Goal: Task Accomplishment & Management: Manage account settings

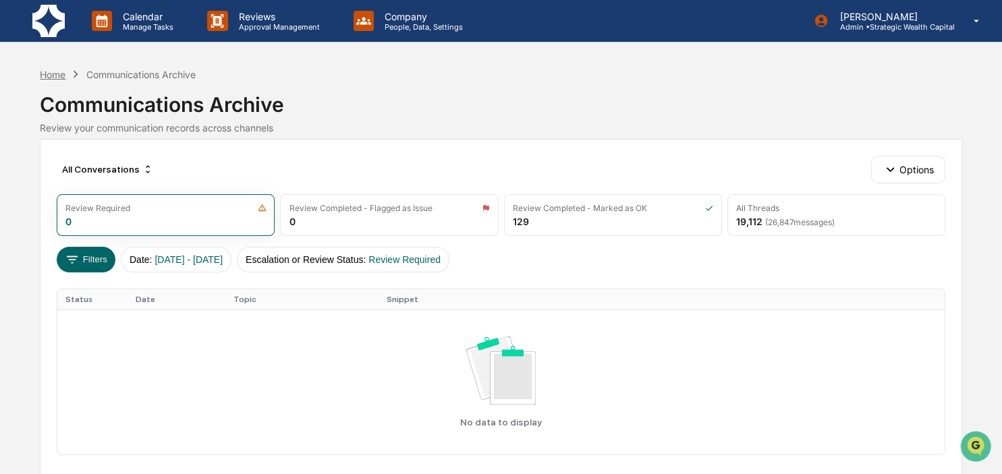
click at [45, 73] on div "Home" at bounding box center [53, 74] width 26 height 11
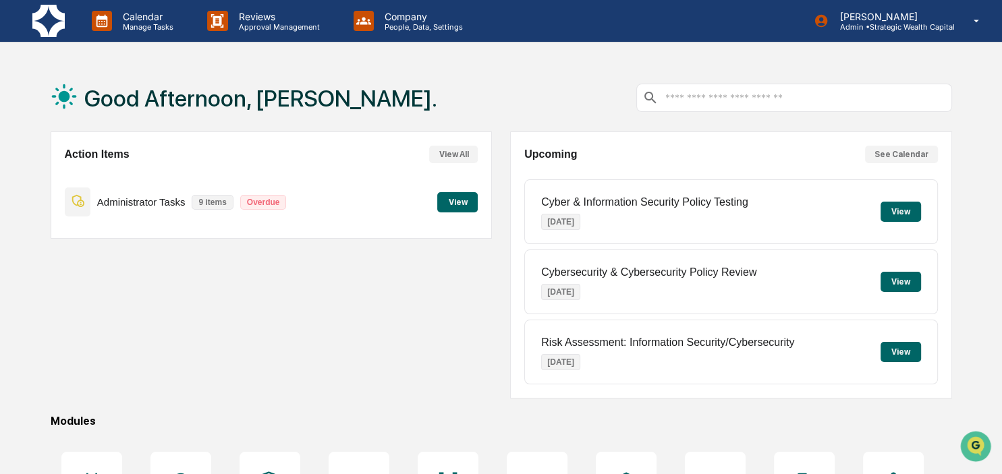
click at [457, 204] on button "View" at bounding box center [457, 202] width 40 height 20
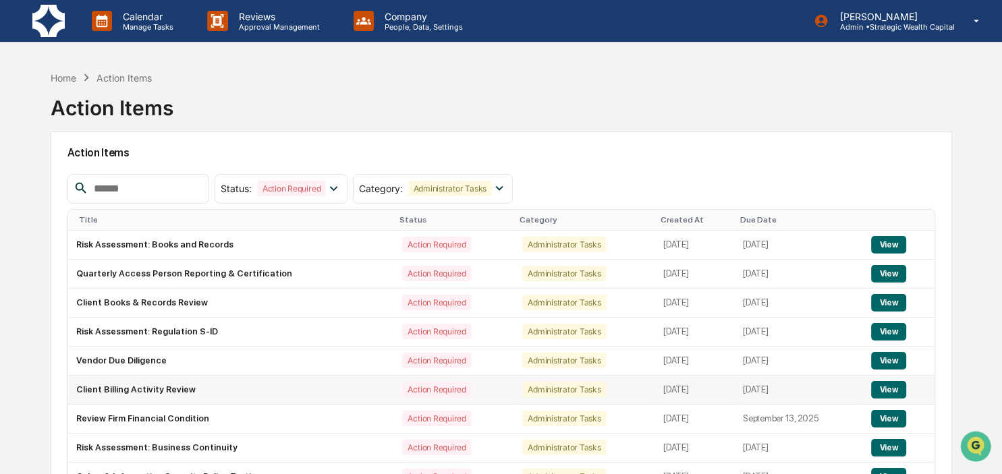
scroll to position [71, 0]
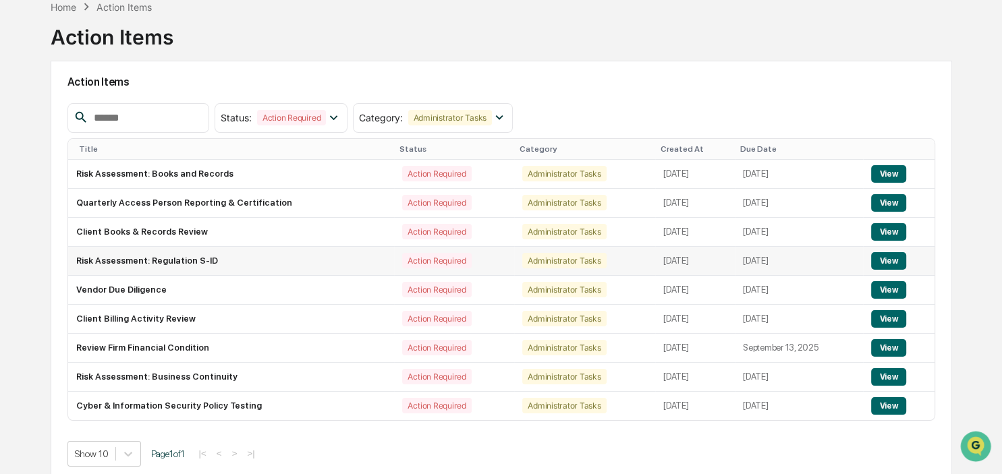
click at [892, 260] on button "View" at bounding box center [888, 261] width 34 height 18
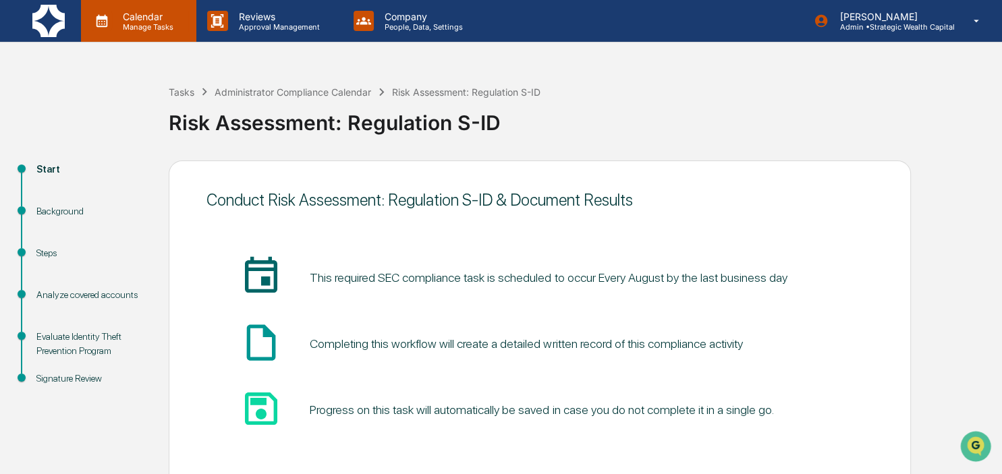
click at [119, 30] on p "Manage Tasks" at bounding box center [146, 26] width 68 height 9
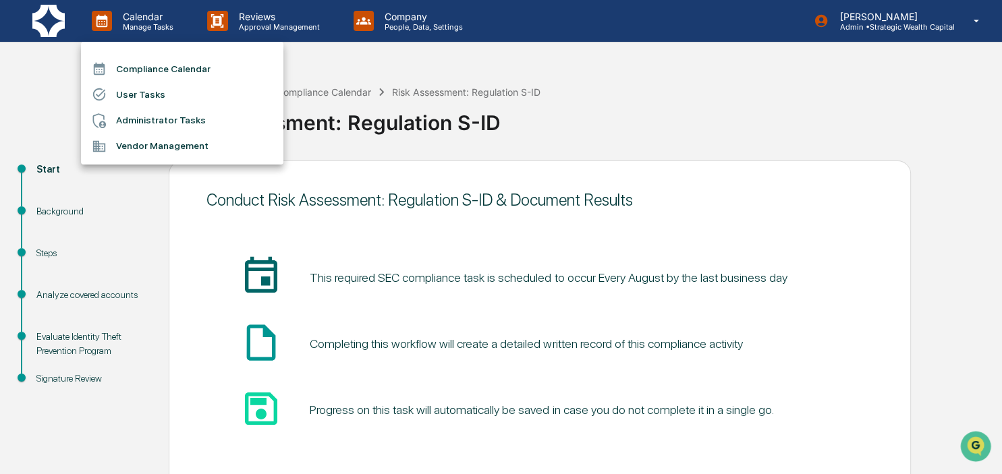
click at [146, 128] on li "Administrator Tasks" at bounding box center [182, 121] width 202 height 26
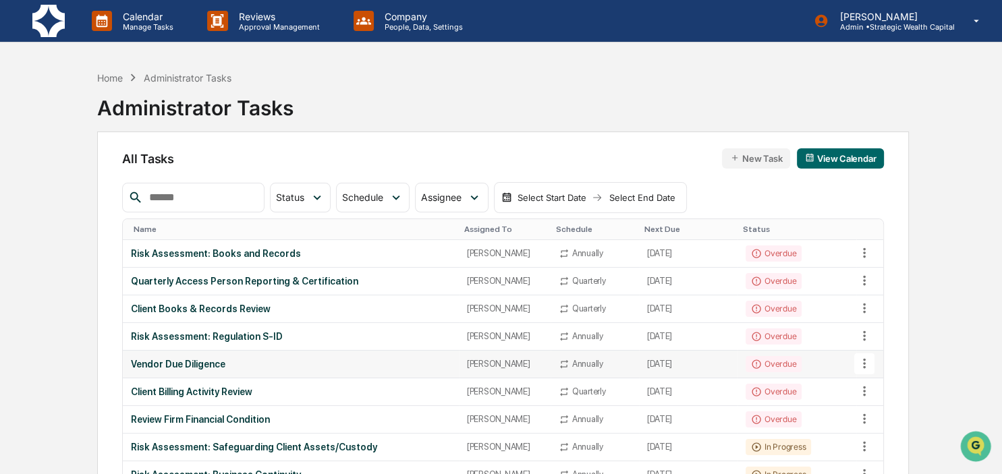
click at [866, 361] on icon at bounding box center [864, 363] width 15 height 15
click at [894, 434] on li "Delete Task" at bounding box center [909, 436] width 108 height 25
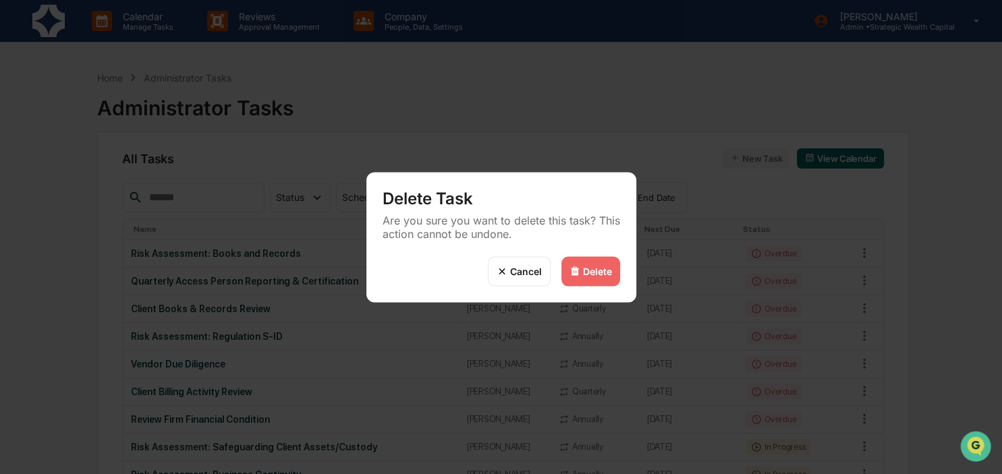
click at [598, 262] on div "Delete" at bounding box center [590, 271] width 59 height 30
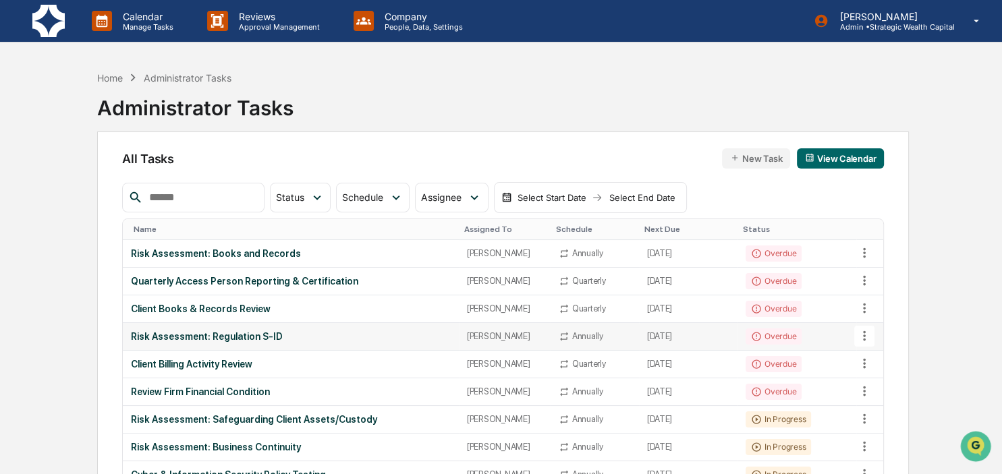
click at [865, 334] on icon at bounding box center [864, 335] width 15 height 15
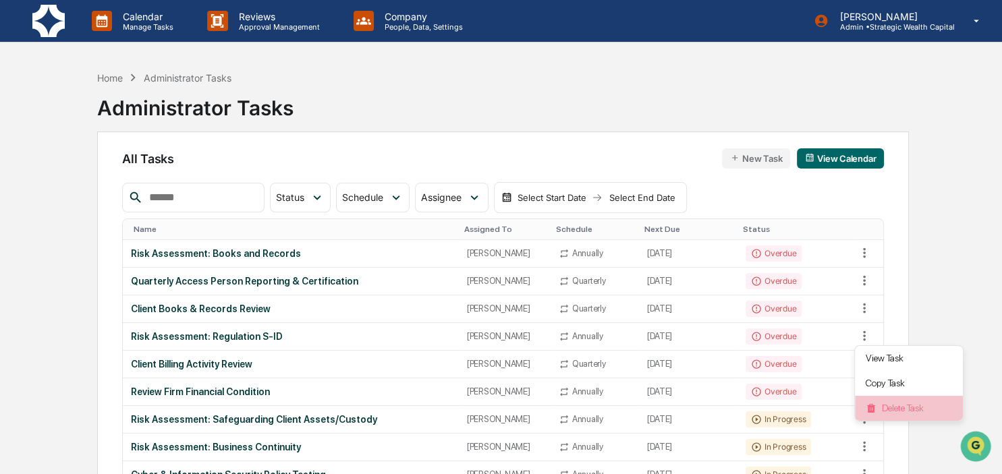
click at [879, 403] on li "Delete Task" at bounding box center [909, 408] width 108 height 25
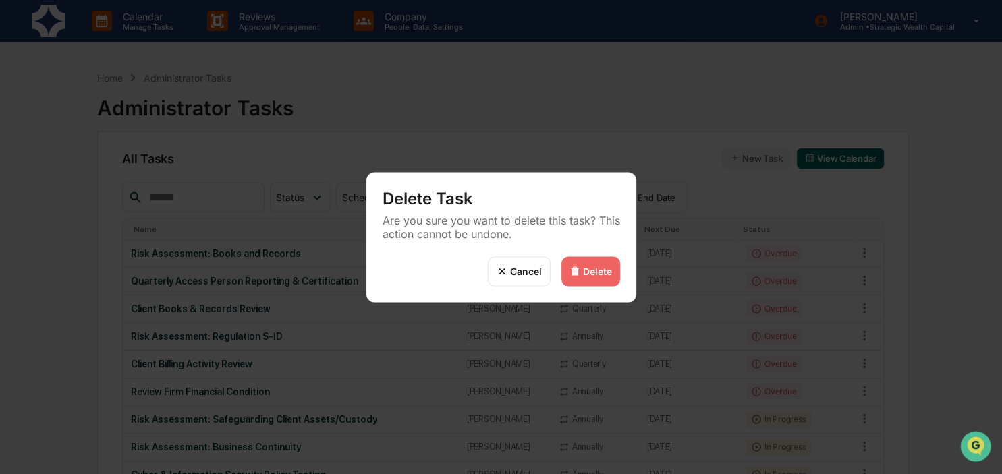
click at [586, 279] on div "Delete" at bounding box center [590, 271] width 59 height 30
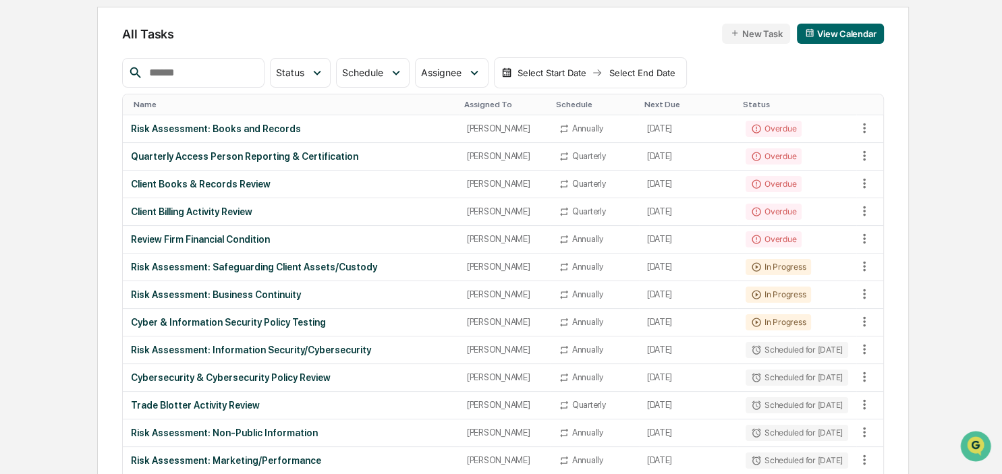
scroll to position [142, 0]
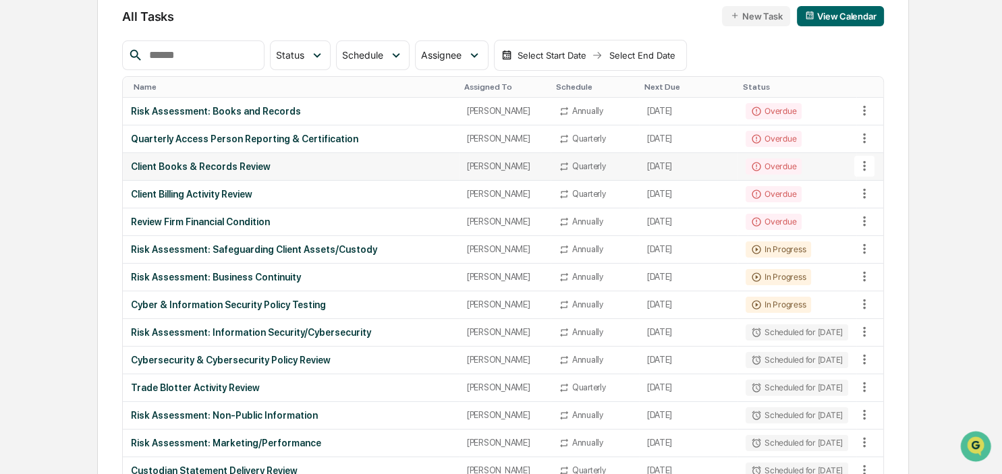
click at [173, 161] on div "Client Books & Records Review" at bounding box center [290, 166] width 319 height 11
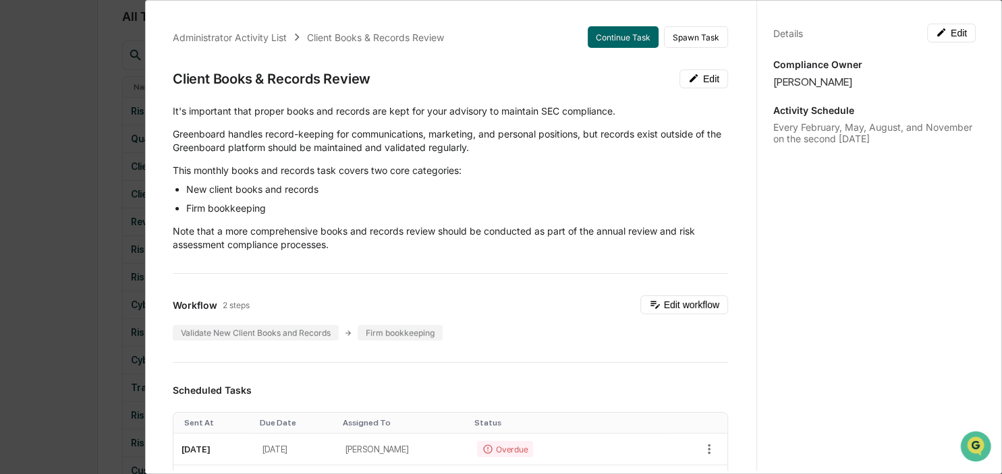
click at [74, 293] on div "Administrator Activity List Client Books & Records Review Continue Task Spawn T…" at bounding box center [501, 237] width 1002 height 474
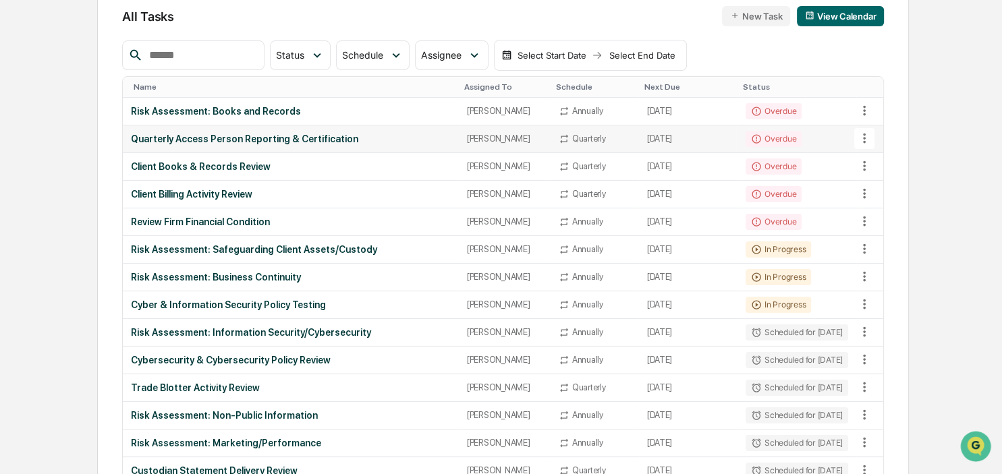
click at [831, 134] on td "Overdue" at bounding box center [796, 139] width 119 height 28
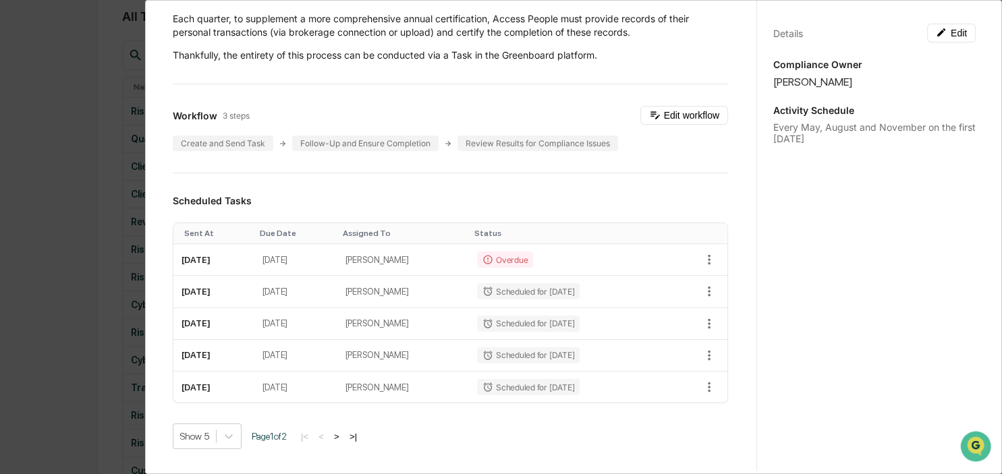
scroll to position [0, 0]
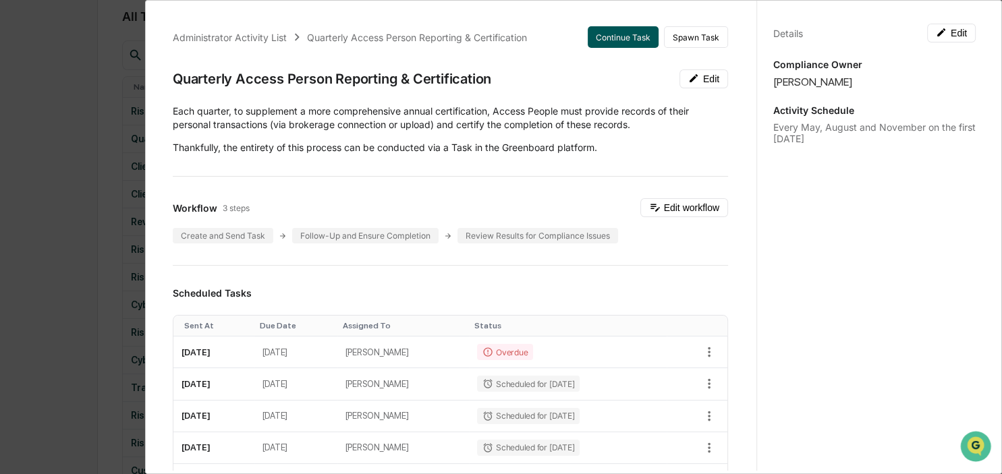
click at [625, 39] on button "Continue Task" at bounding box center [622, 37] width 71 height 22
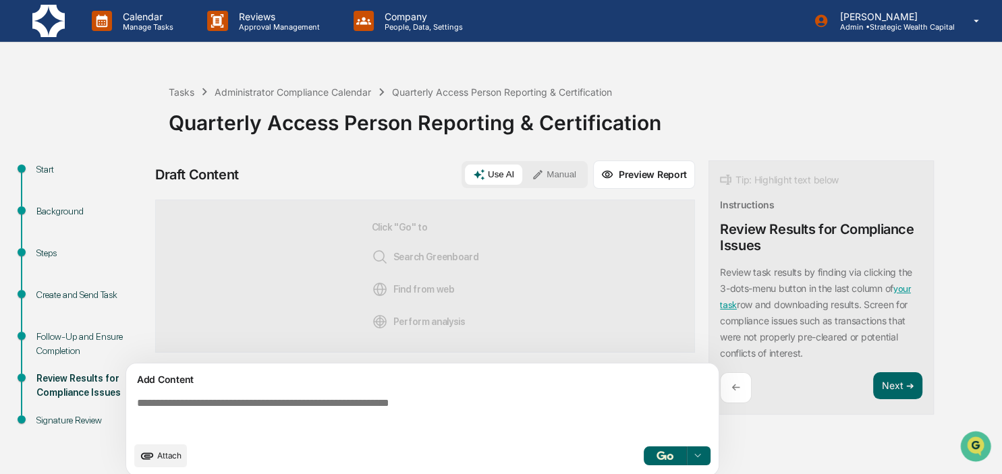
scroll to position [11, 0]
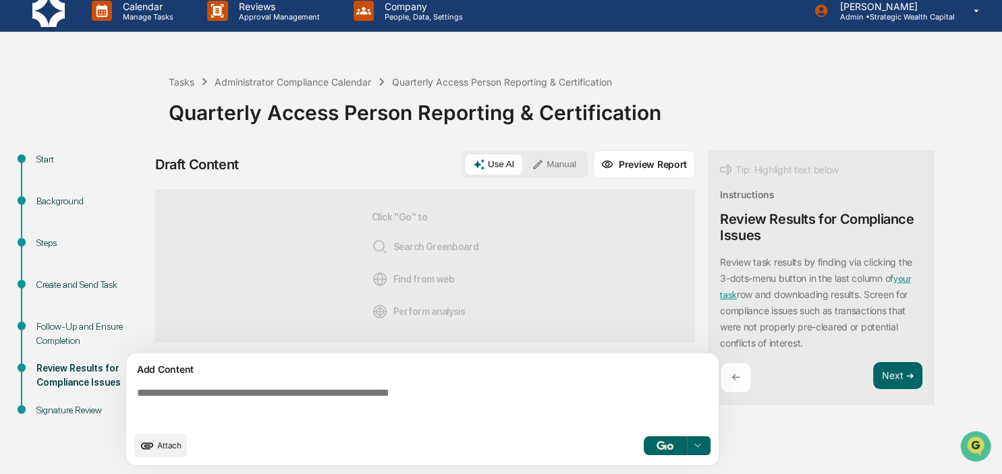
click at [42, 19] on img at bounding box center [48, 11] width 32 height 32
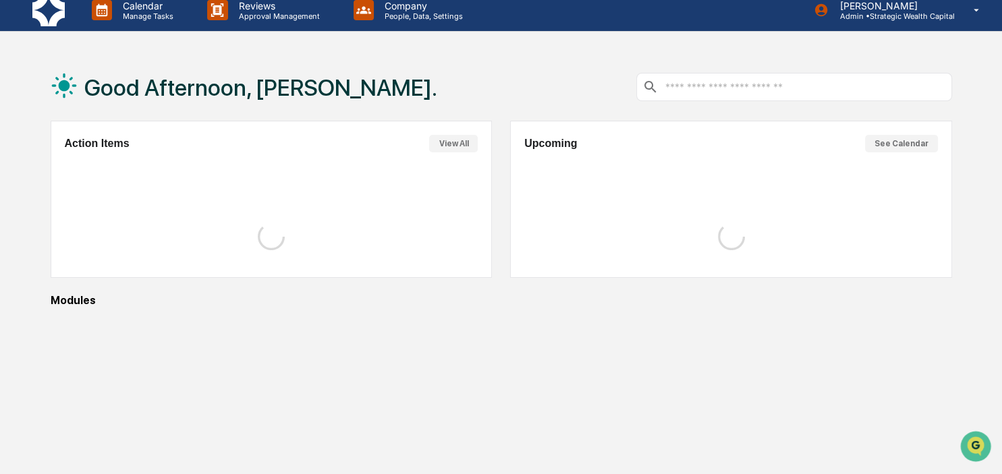
click at [34, 337] on div "Good Afternoon, [PERSON_NAME]. Action Items View All Upcoming See Calendar Modu…" at bounding box center [501, 290] width 942 height 474
